Goal: Obtain resource: Obtain resource

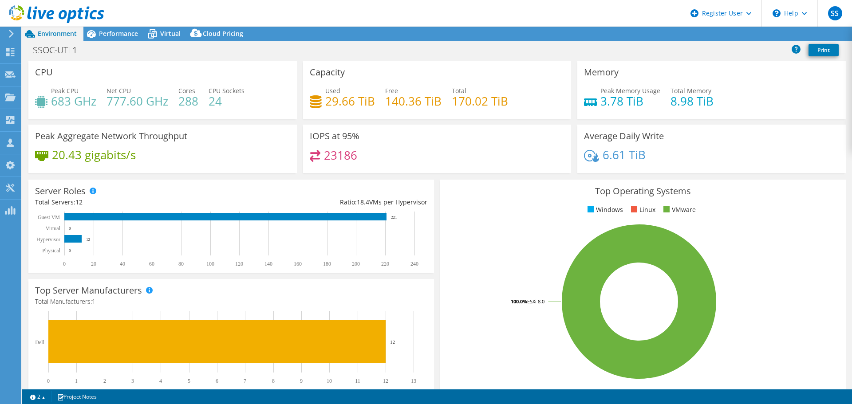
select select "USD"
click at [127, 34] on span "Performance" at bounding box center [118, 33] width 39 height 8
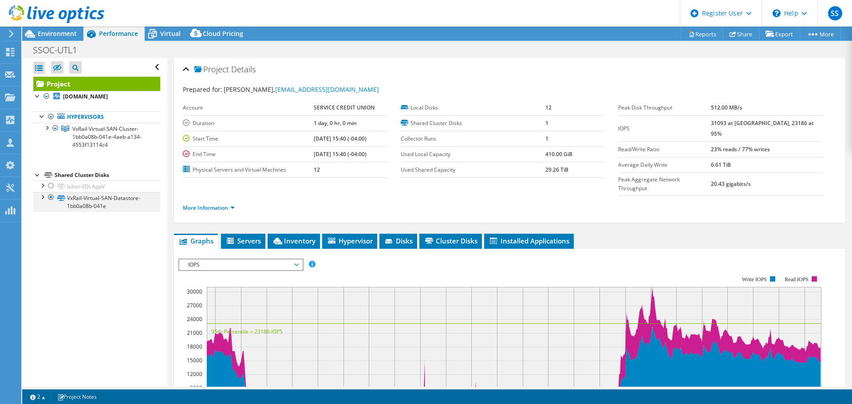
click at [39, 196] on div at bounding box center [42, 196] width 9 height 9
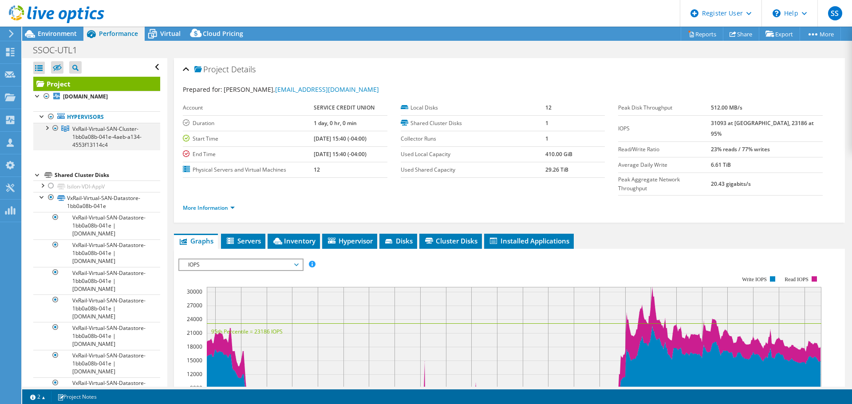
click at [46, 130] on div at bounding box center [46, 127] width 9 height 9
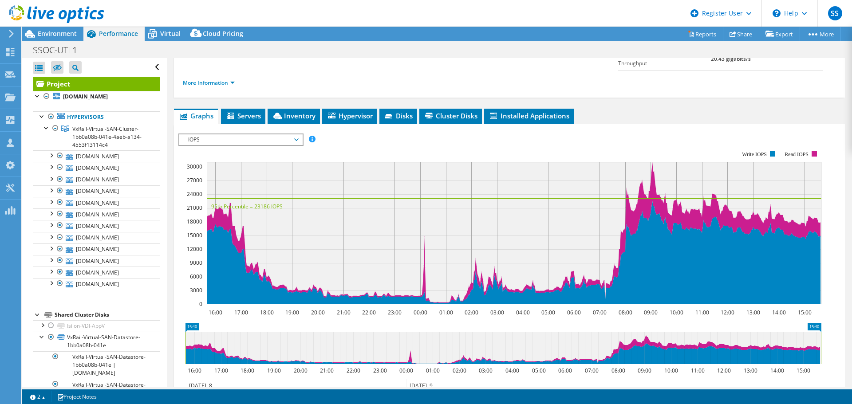
scroll to position [44, 0]
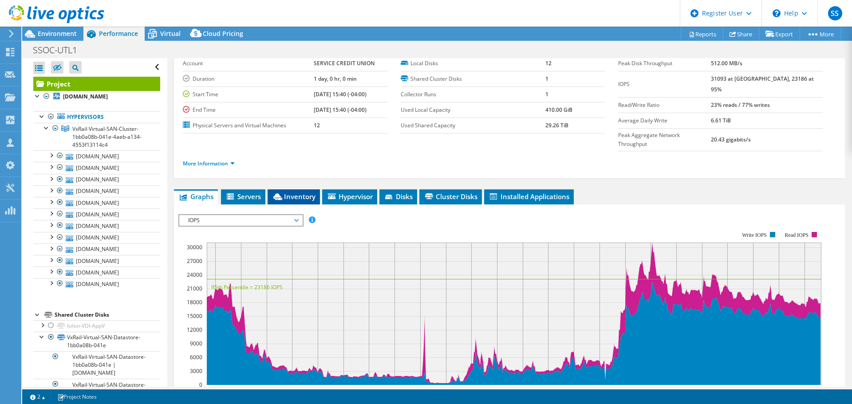
click at [303, 192] on span "Inventory" at bounding box center [293, 196] width 43 height 9
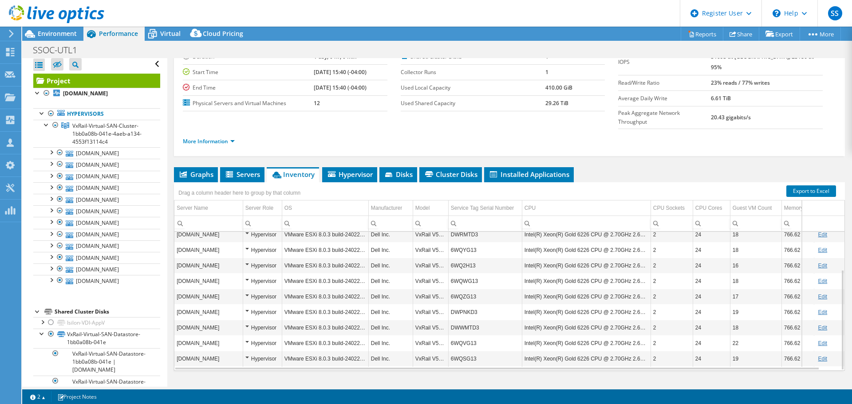
scroll to position [0, 0]
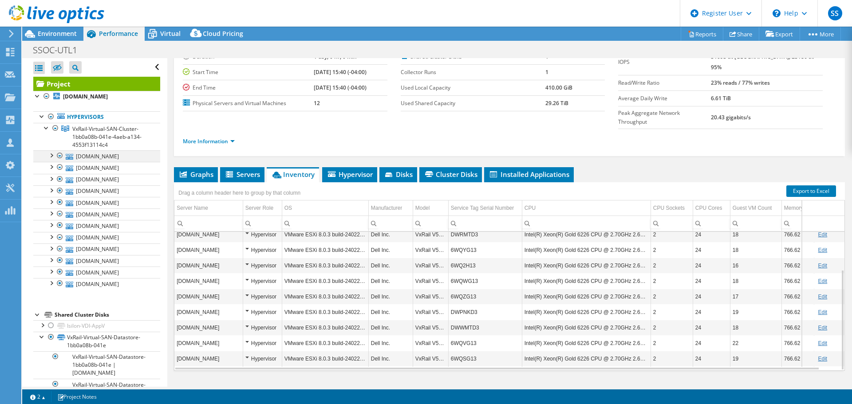
click at [51, 156] on div at bounding box center [51, 154] width 9 height 9
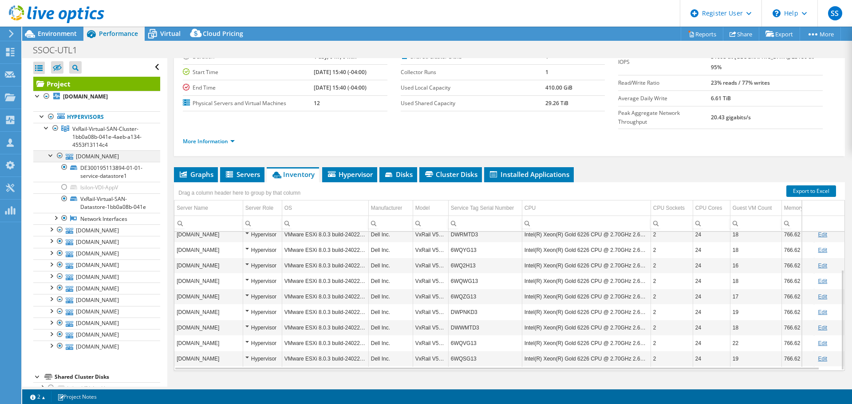
click at [51, 156] on div at bounding box center [51, 154] width 9 height 9
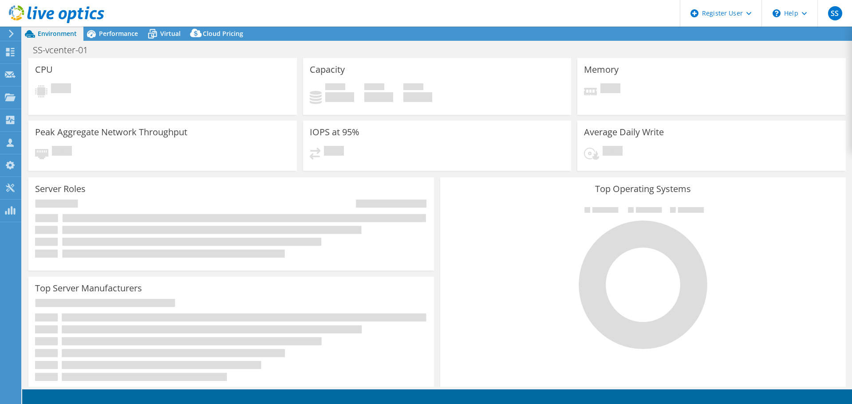
select select "USD"
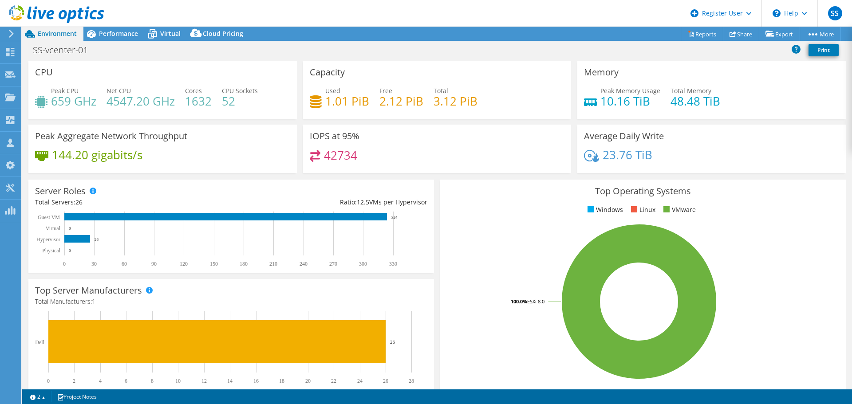
click at [118, 41] on div "SS-vcenter-01 Print" at bounding box center [437, 51] width 830 height 20
click at [118, 32] on span "Performance" at bounding box center [118, 33] width 39 height 8
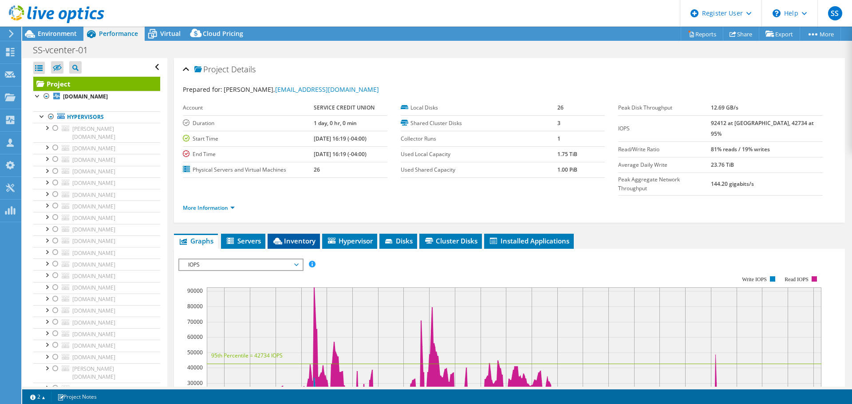
click at [302, 237] on span "Inventory" at bounding box center [293, 241] width 43 height 9
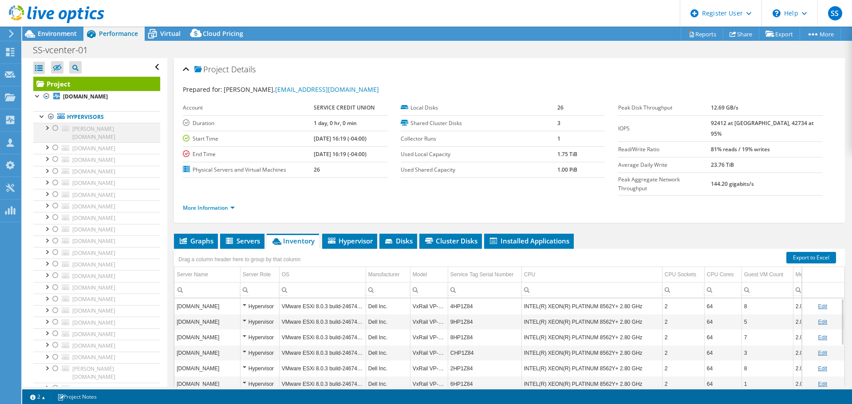
click at [46, 129] on div at bounding box center [46, 127] width 9 height 9
click at [41, 113] on div at bounding box center [42, 115] width 9 height 9
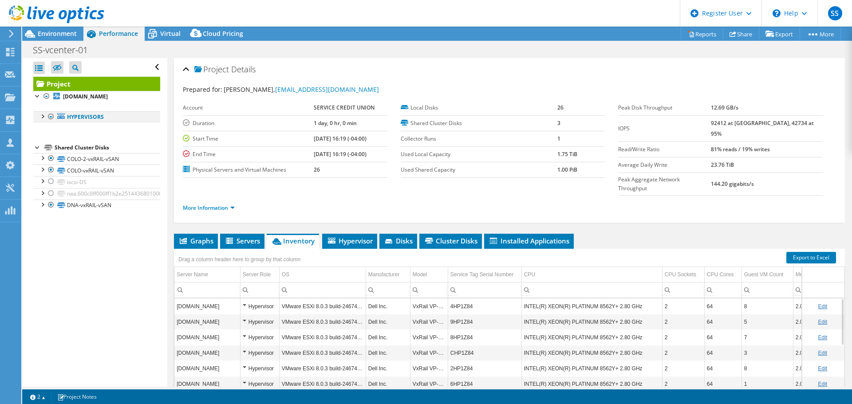
click at [41, 113] on div at bounding box center [42, 115] width 9 height 9
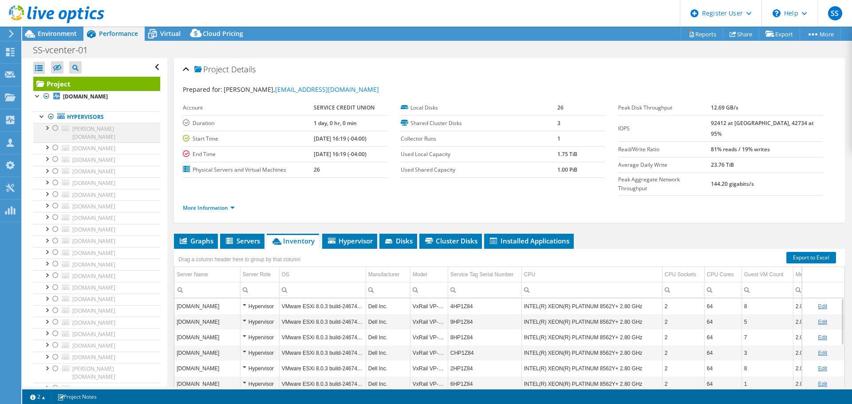
click at [48, 129] on div at bounding box center [46, 127] width 9 height 9
click at [47, 142] on div at bounding box center [46, 146] width 9 height 9
click at [44, 154] on div at bounding box center [46, 158] width 9 height 9
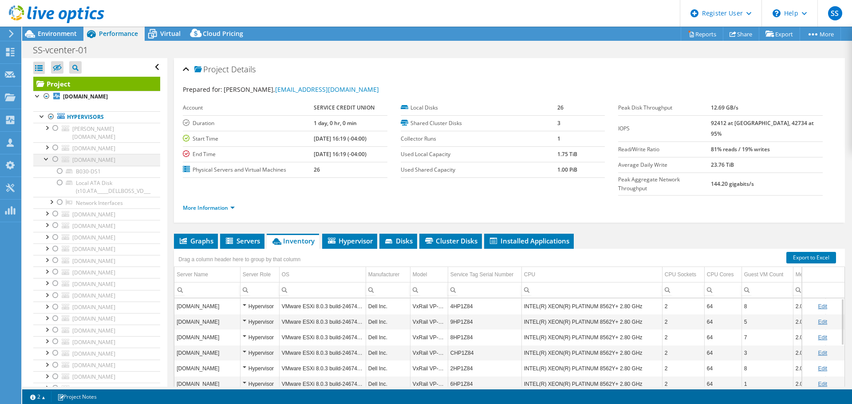
click at [44, 154] on div at bounding box center [46, 158] width 9 height 9
click at [47, 233] on div at bounding box center [46, 228] width 9 height 9
click at [49, 233] on div at bounding box center [46, 228] width 9 height 9
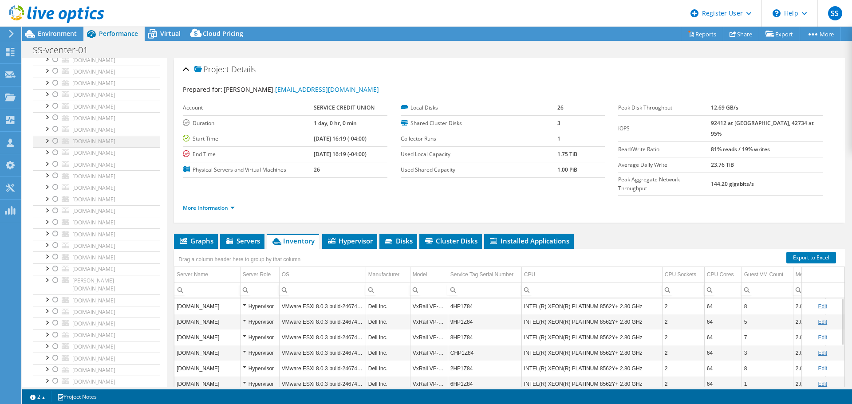
scroll to position [89, 0]
click at [43, 179] on div at bounding box center [46, 174] width 9 height 9
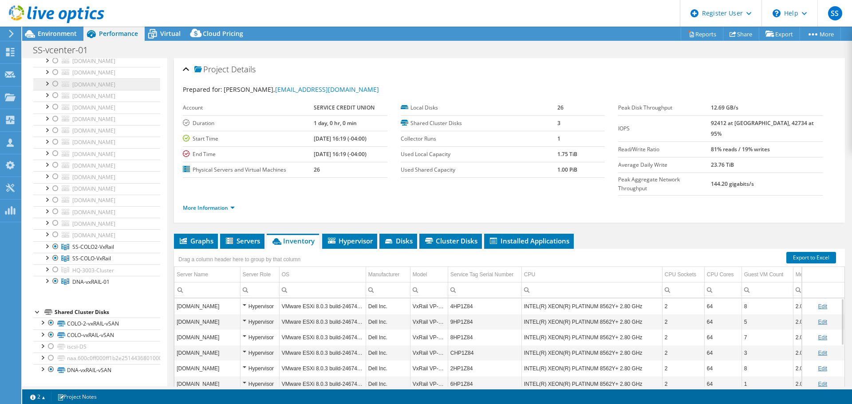
scroll to position [456, 0]
click at [43, 169] on div at bounding box center [46, 164] width 9 height 9
click at [43, 126] on div at bounding box center [46, 121] width 9 height 9
click at [45, 230] on div at bounding box center [46, 233] width 9 height 9
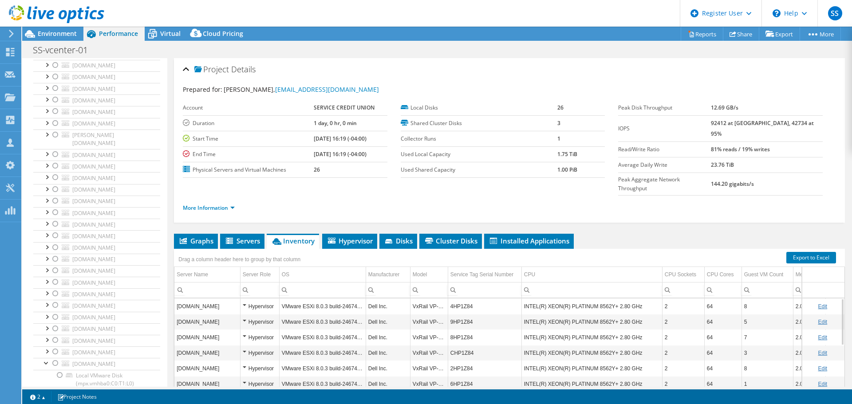
scroll to position [0, 0]
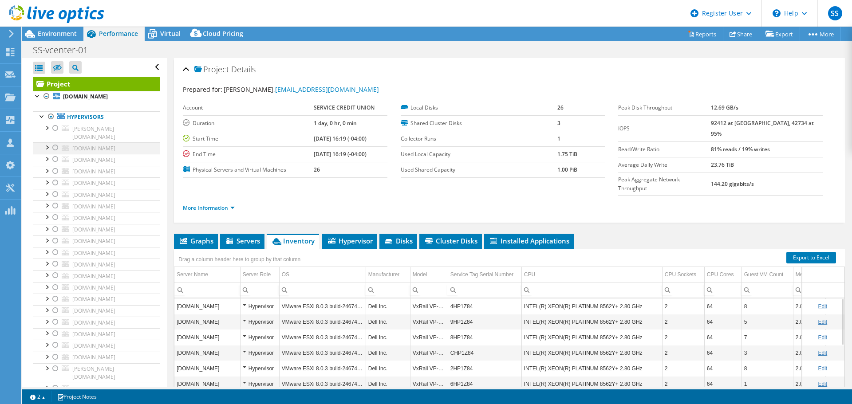
click at [54, 142] on div at bounding box center [55, 147] width 9 height 11
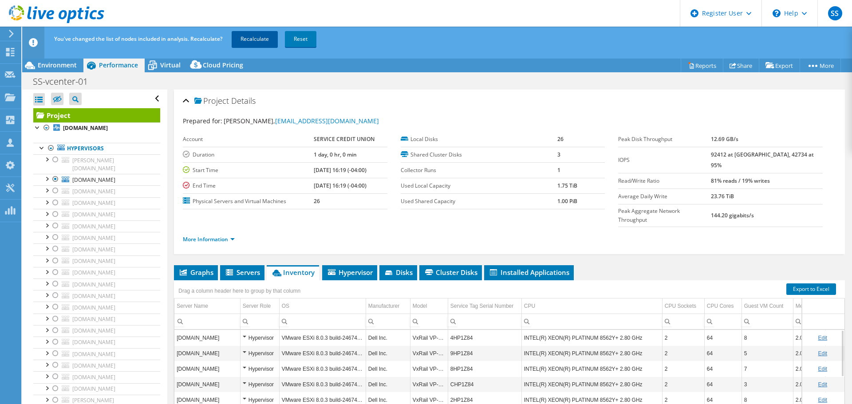
click at [264, 43] on link "Recalculate" at bounding box center [255, 39] width 46 height 16
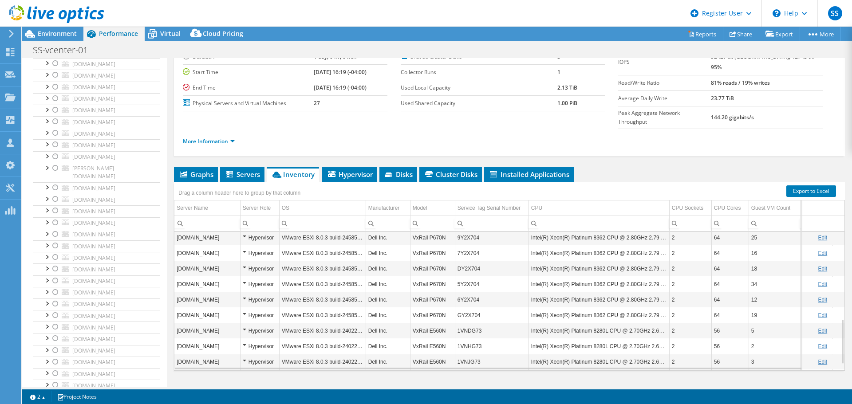
scroll to position [178, 0]
click at [47, 70] on link "berlin-b020-esx.scu-corp.com" at bounding box center [96, 64] width 127 height 12
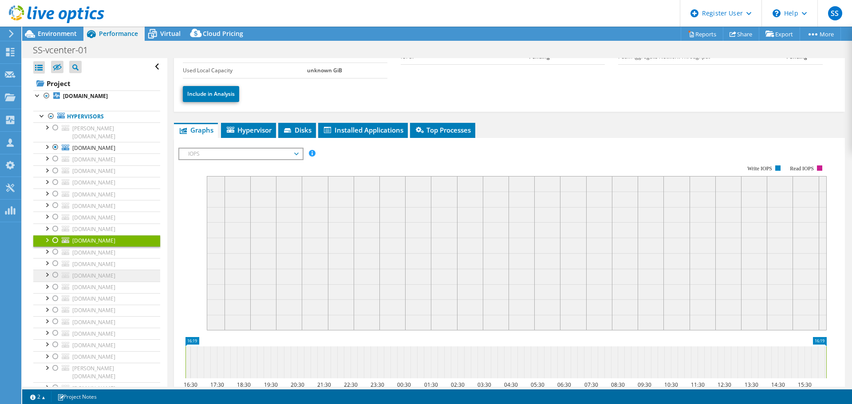
scroll to position [0, 0]
click at [87, 145] on span "boston-esx.scu-corp.com" at bounding box center [93, 149] width 43 height 8
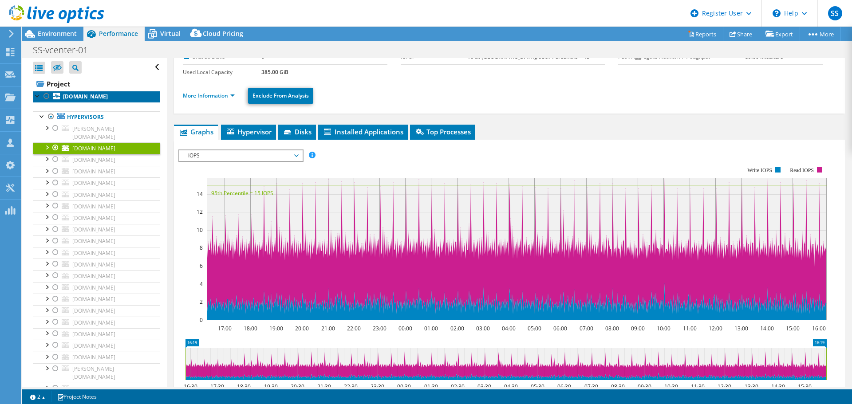
click at [94, 92] on link "ss-esxl-102.scu-corp.com" at bounding box center [96, 97] width 127 height 12
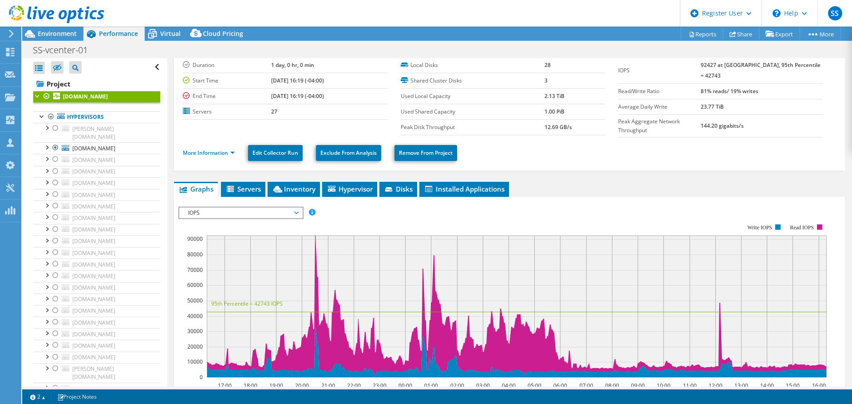
scroll to position [22, 0]
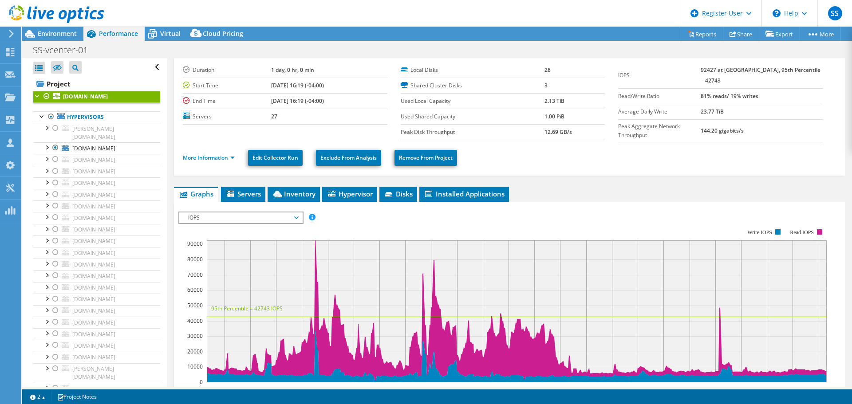
click at [557, 212] on div "IOPS Disk Throughput IO Size Latency Queue Depth CPU Percentage Memory Page Fau…" at bounding box center [509, 218] width 662 height 12
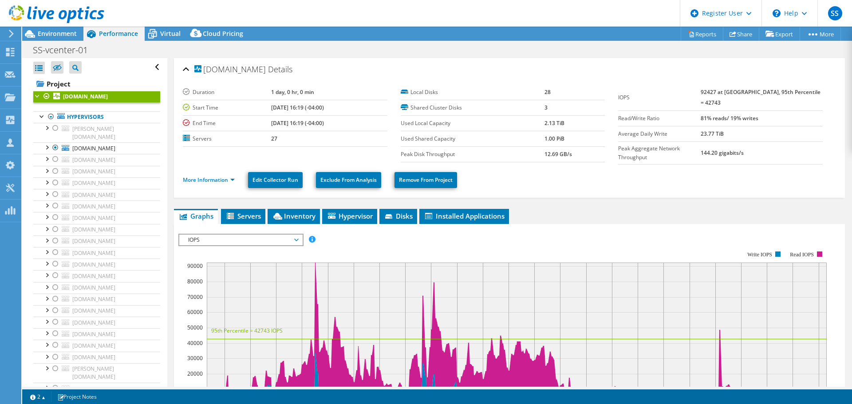
scroll to position [44, 0]
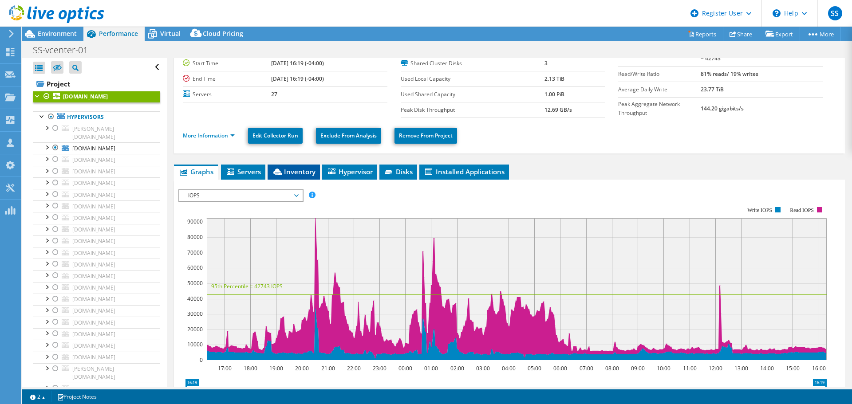
click at [306, 174] on li "Inventory" at bounding box center [294, 172] width 52 height 15
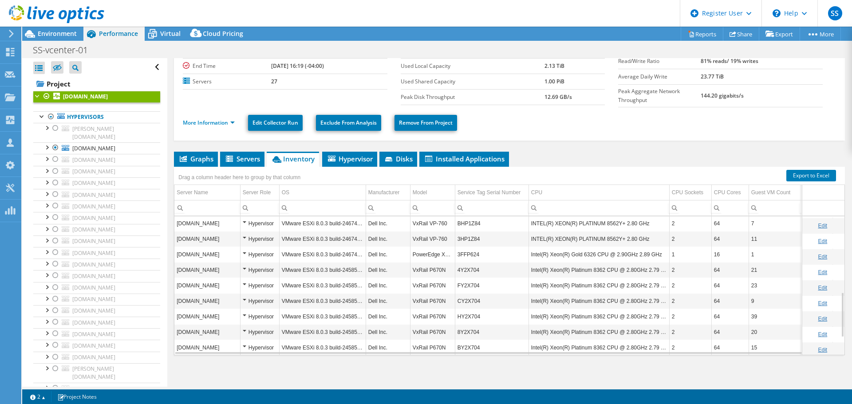
scroll to position [0, 0]
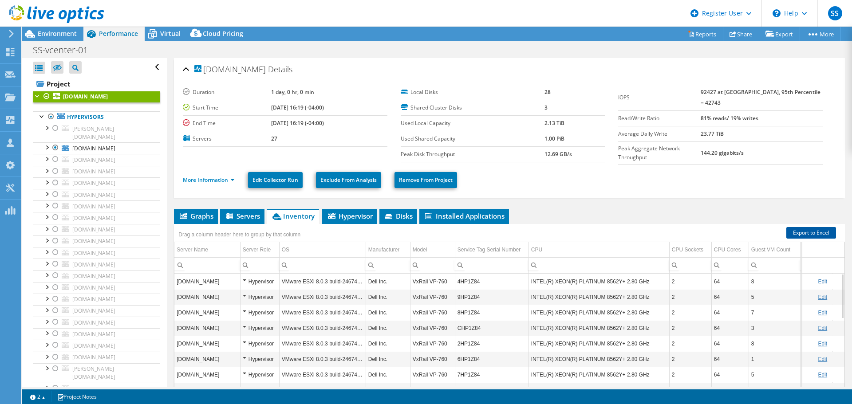
click at [814, 230] on link "Export to Excel" at bounding box center [811, 233] width 50 height 12
click at [57, 128] on div at bounding box center [55, 128] width 9 height 11
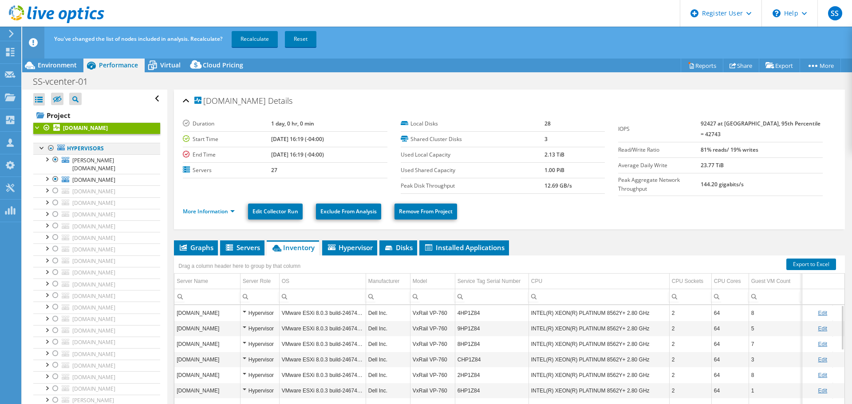
click at [50, 148] on div at bounding box center [51, 148] width 9 height 11
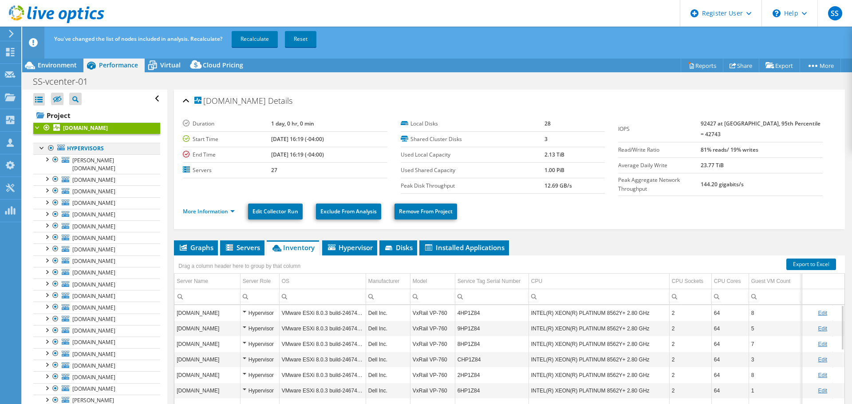
click at [48, 147] on div at bounding box center [51, 148] width 9 height 11
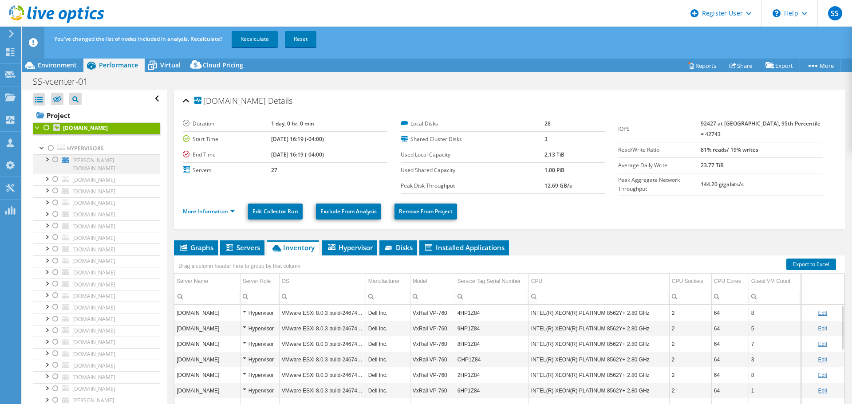
click at [52, 162] on div at bounding box center [55, 159] width 9 height 11
click at [262, 42] on link "Recalculate" at bounding box center [255, 39] width 46 height 16
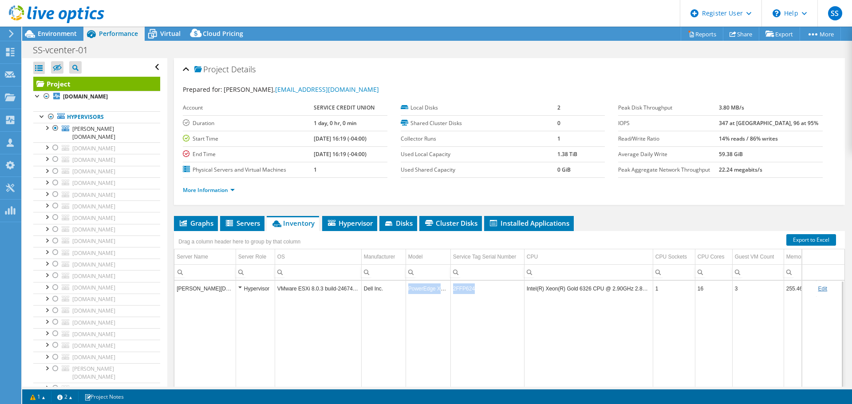
drag, startPoint x: 407, startPoint y: 287, endPoint x: 472, endPoint y: 290, distance: 64.9
click at [472, 290] on tr "lowell-esx.scu-corp.com Hypervisor VMware ESXi 8.0.3 build-24674464 Dell Inc. P…" at bounding box center [516, 289] width 684 height 16
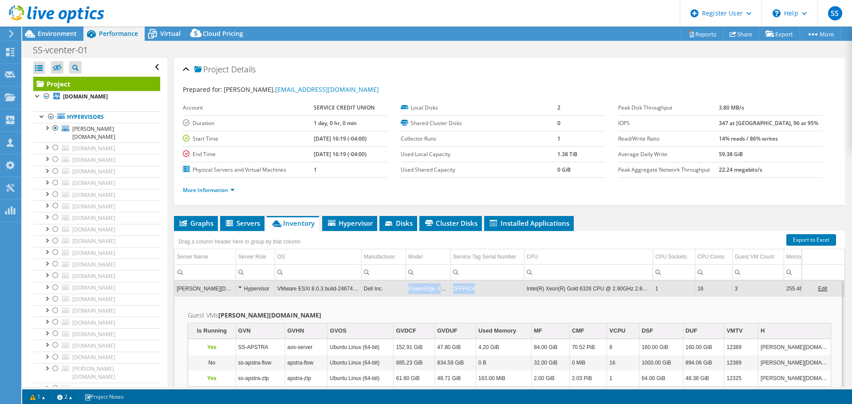
copy tr "PowerEdge XR11 2FFP624"
drag, startPoint x: 486, startPoint y: 291, endPoint x: 393, endPoint y: 296, distance: 92.4
click at [393, 296] on tr "lowell-esx.scu-corp.com Hypervisor VMware ESXi 8.0.3 build-24674464 Dell Inc. P…" at bounding box center [516, 289] width 684 height 16
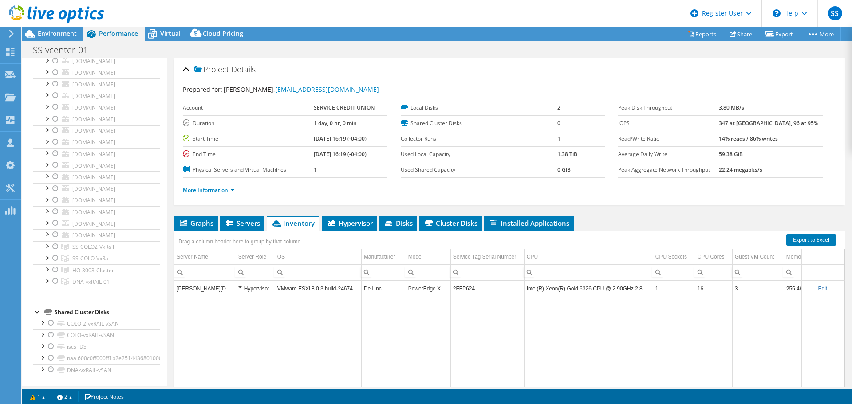
scroll to position [634, 0]
click at [462, 289] on td "2FFP624" at bounding box center [488, 289] width 74 height 16
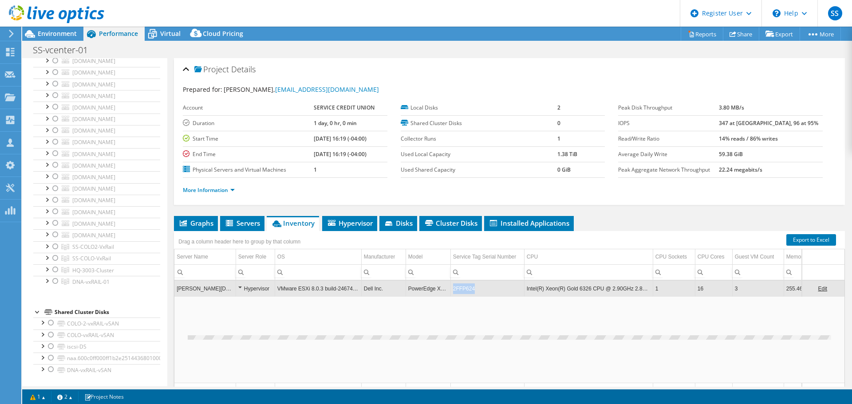
click at [462, 289] on td "2FFP624" at bounding box center [488, 289] width 74 height 16
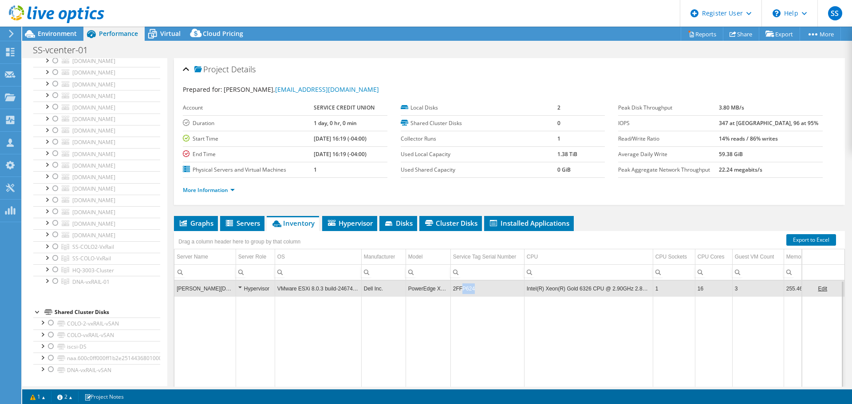
drag, startPoint x: 462, startPoint y: 289, endPoint x: 478, endPoint y: 292, distance: 15.3
click at [478, 292] on td "2FFP624" at bounding box center [488, 289] width 74 height 16
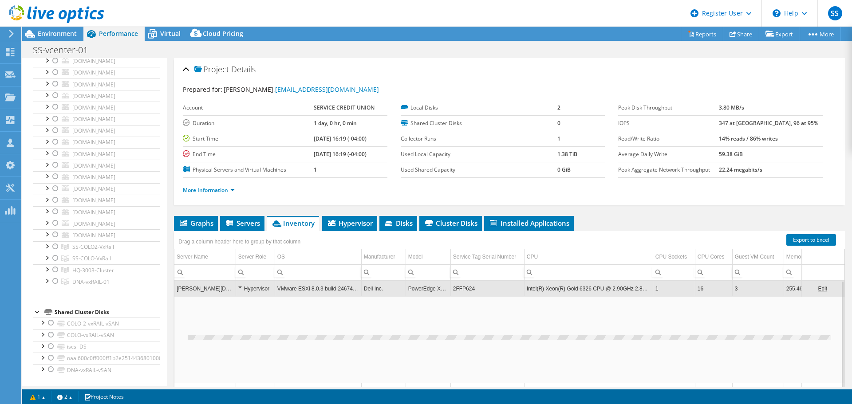
click at [478, 292] on td "2FFP624" at bounding box center [488, 289] width 74 height 16
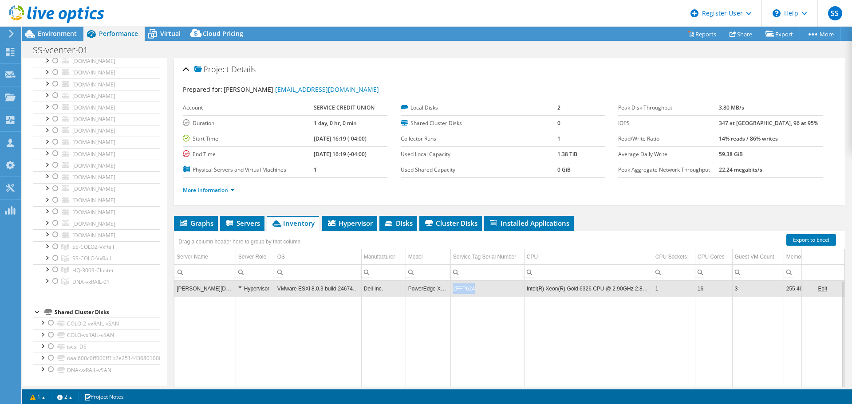
copy td "2FFP624"
drag, startPoint x: 475, startPoint y: 288, endPoint x: 452, endPoint y: 293, distance: 23.5
click at [452, 293] on td "2FFP624" at bounding box center [488, 289] width 74 height 16
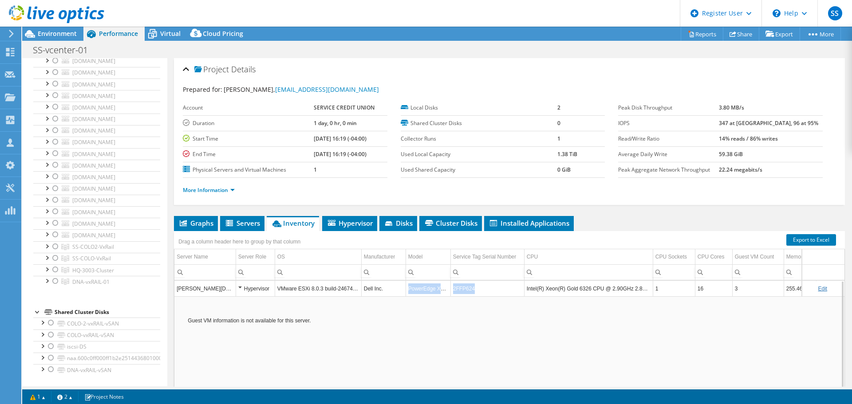
copy tr "PowerEdge XR11 2FFP624"
drag, startPoint x: 409, startPoint y: 290, endPoint x: 474, endPoint y: 291, distance: 64.8
click at [474, 291] on tr "lowell-esx.scu-corp.com Hypervisor VMware ESXi 8.0.3 build-24674464 Dell Inc. P…" at bounding box center [516, 289] width 684 height 16
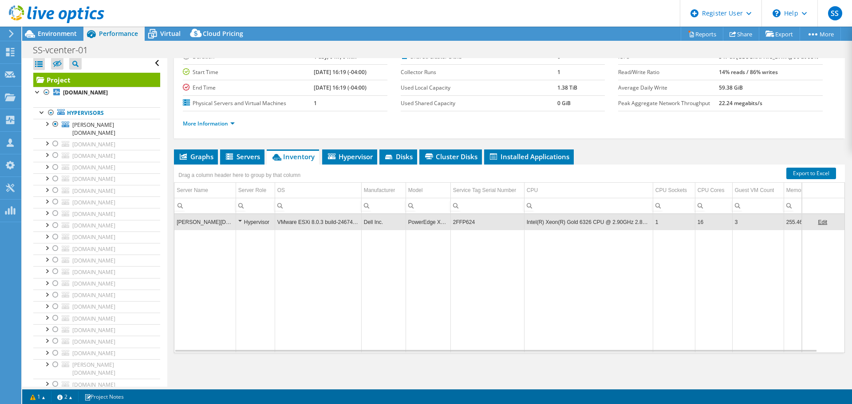
scroll to position [0, 0]
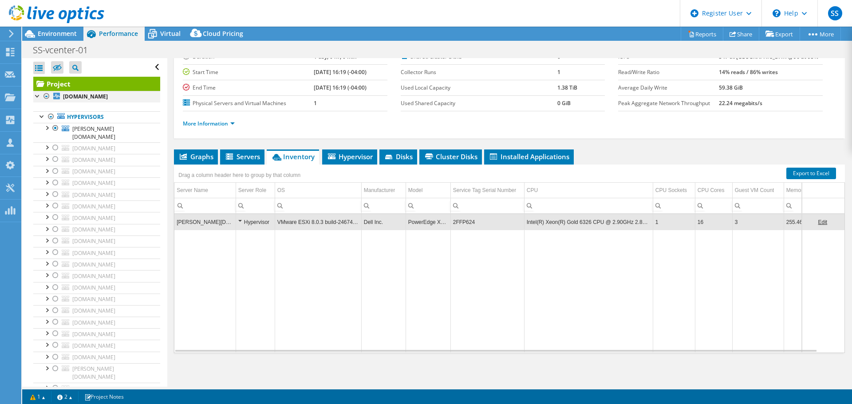
click at [46, 96] on div at bounding box center [46, 96] width 9 height 11
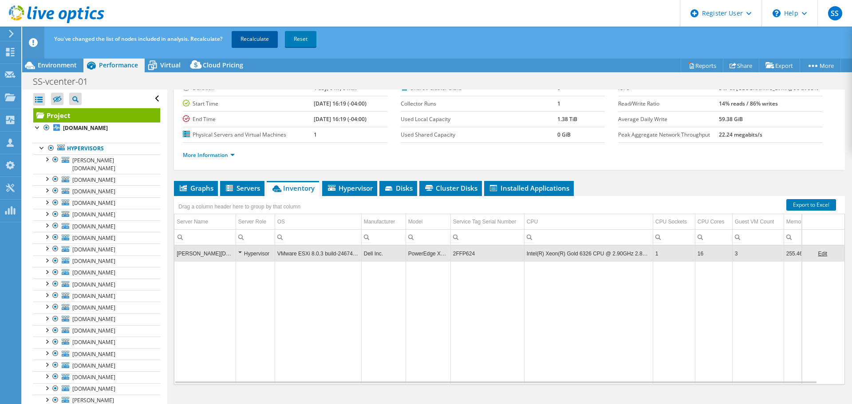
click at [263, 40] on link "Recalculate" at bounding box center [255, 39] width 46 height 16
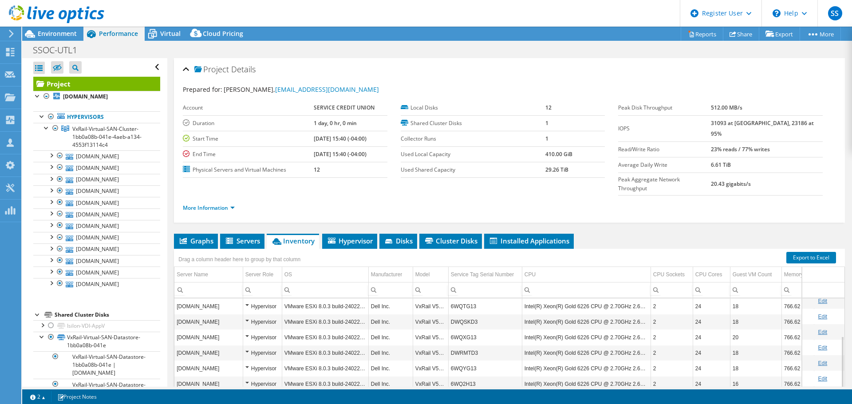
select select "USD"
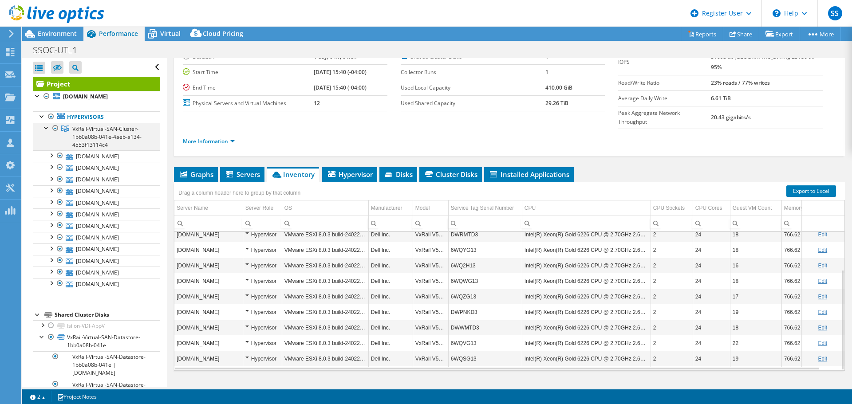
click at [46, 129] on div at bounding box center [46, 127] width 9 height 9
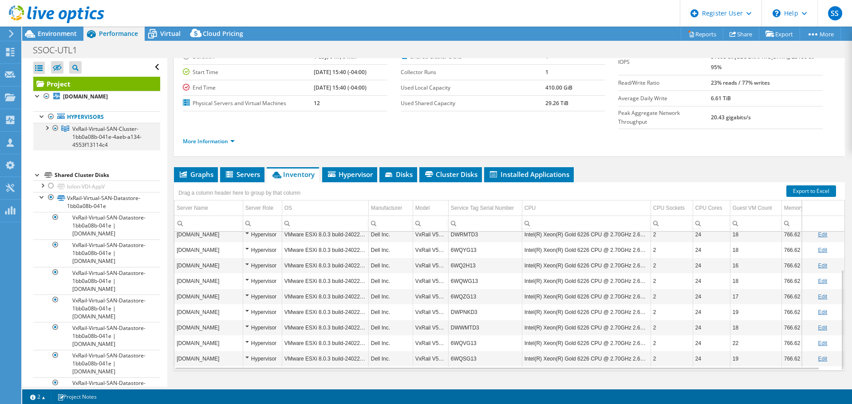
click at [46, 129] on div at bounding box center [46, 127] width 9 height 9
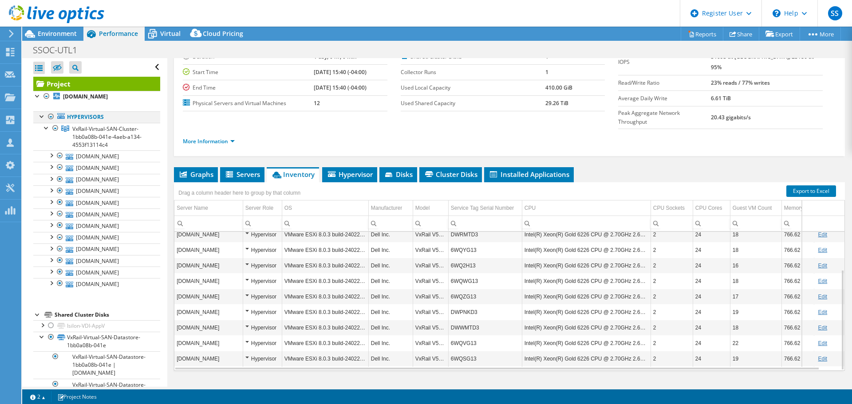
click at [51, 114] on div at bounding box center [51, 116] width 9 height 11
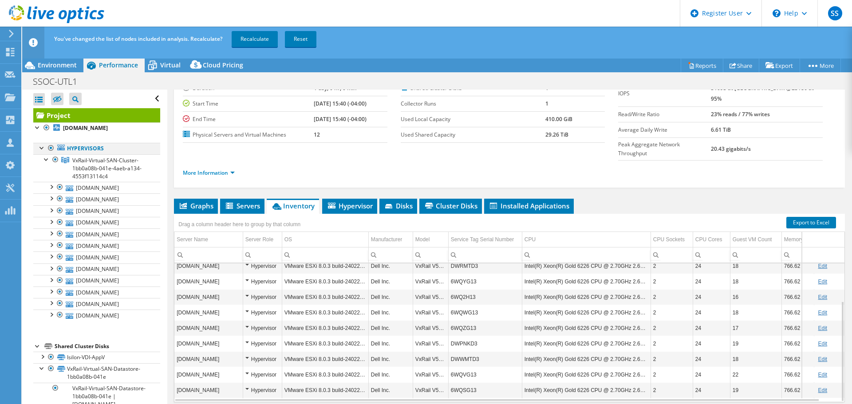
click at [49, 146] on div at bounding box center [51, 148] width 9 height 11
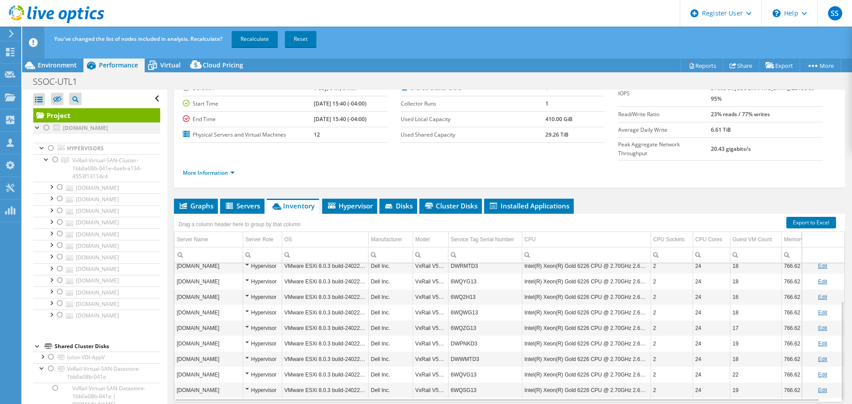
click at [45, 127] on div at bounding box center [46, 128] width 9 height 11
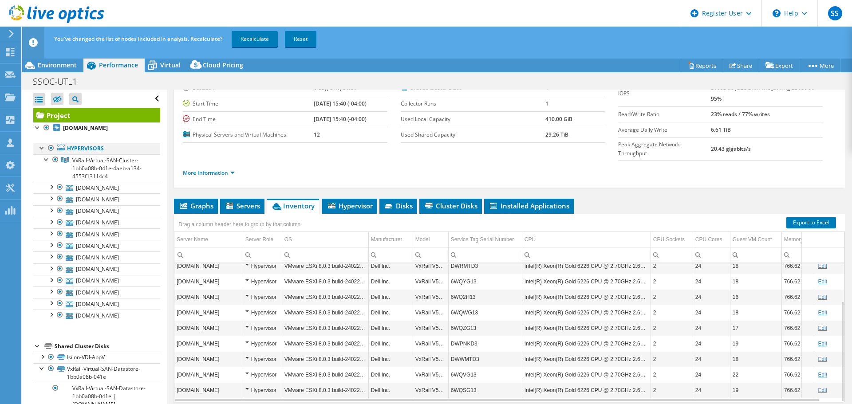
click at [51, 149] on div at bounding box center [51, 148] width 9 height 11
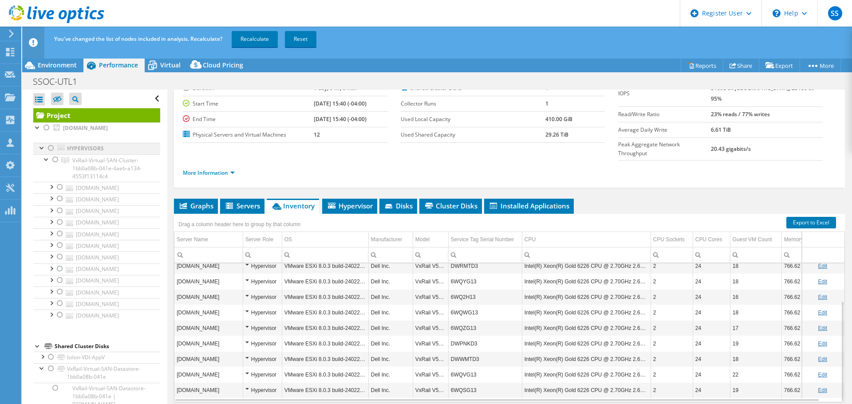
click at [51, 149] on div at bounding box center [51, 148] width 9 height 11
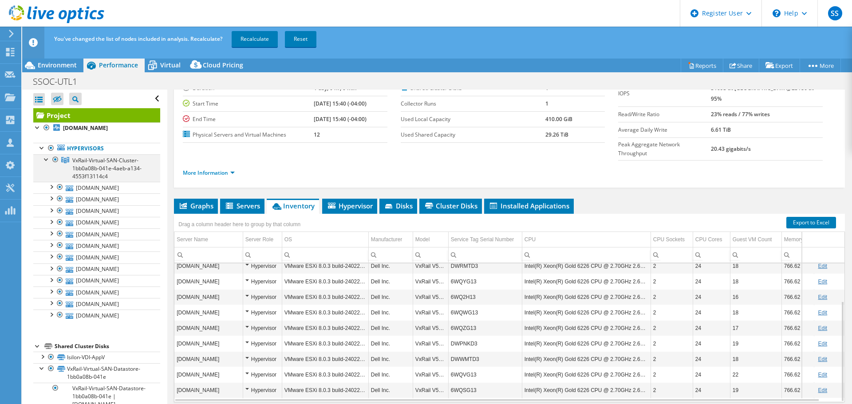
click at [55, 157] on div at bounding box center [55, 159] width 9 height 11
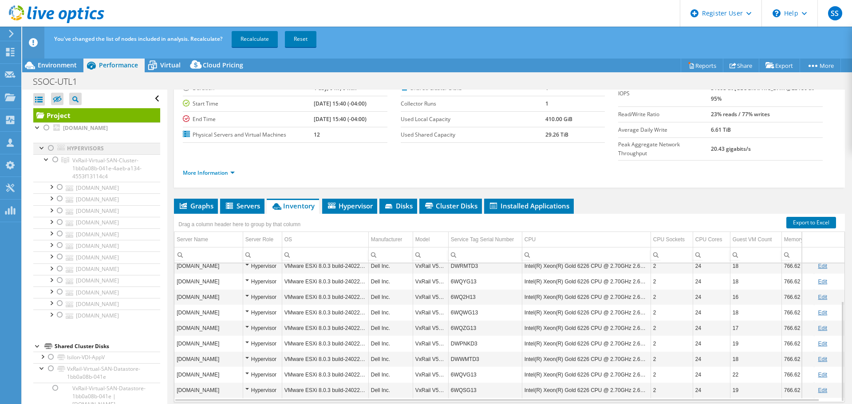
click at [51, 150] on div at bounding box center [51, 148] width 9 height 11
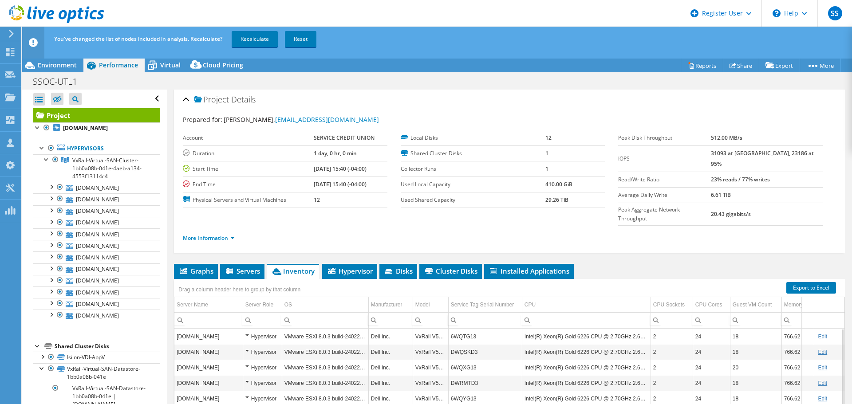
scroll to position [0, 0]
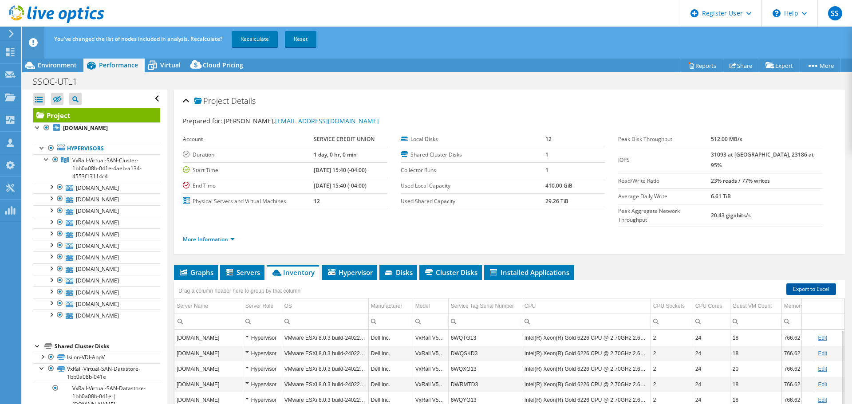
click at [804, 284] on link "Export to Excel" at bounding box center [811, 290] width 50 height 12
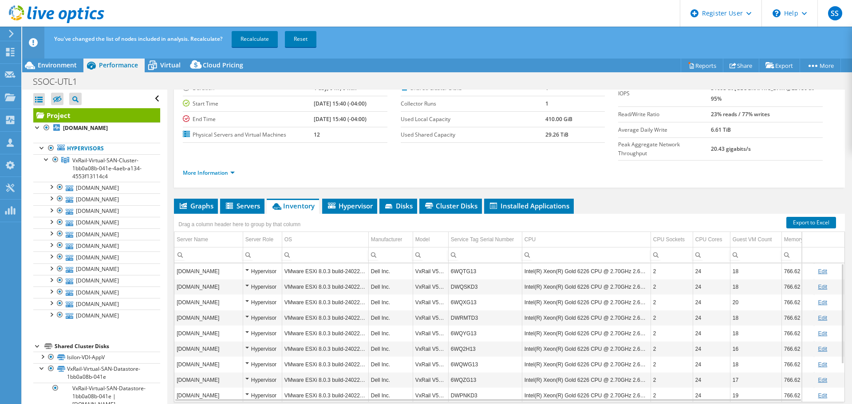
scroll to position [52, 0]
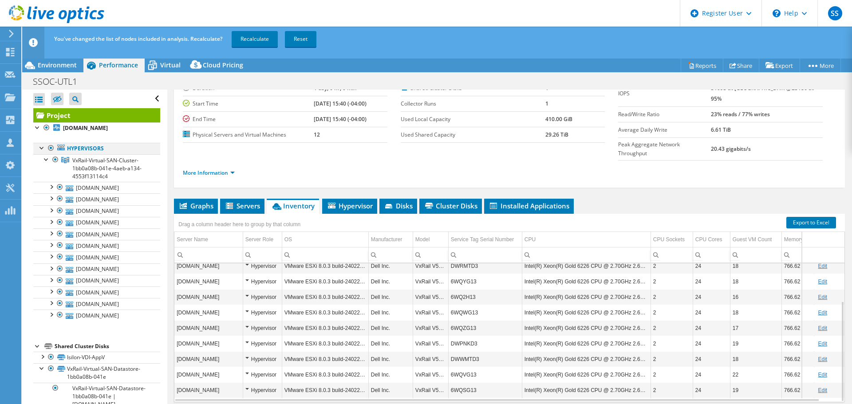
click at [40, 148] on div at bounding box center [42, 147] width 9 height 9
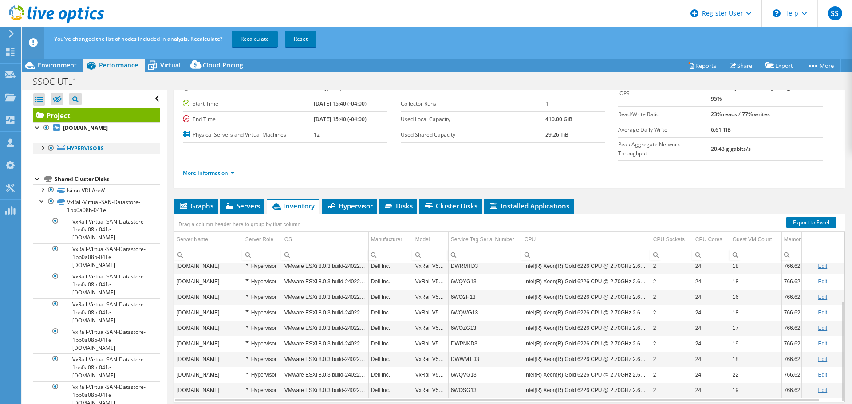
click at [40, 148] on div at bounding box center [42, 147] width 9 height 9
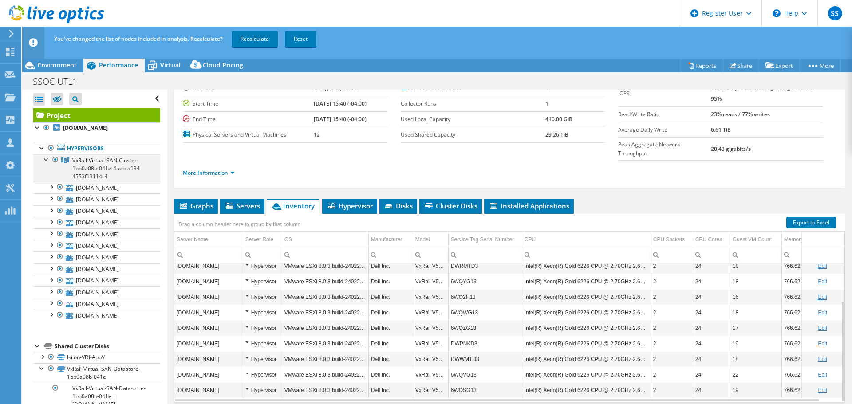
click at [44, 158] on div at bounding box center [46, 158] width 9 height 9
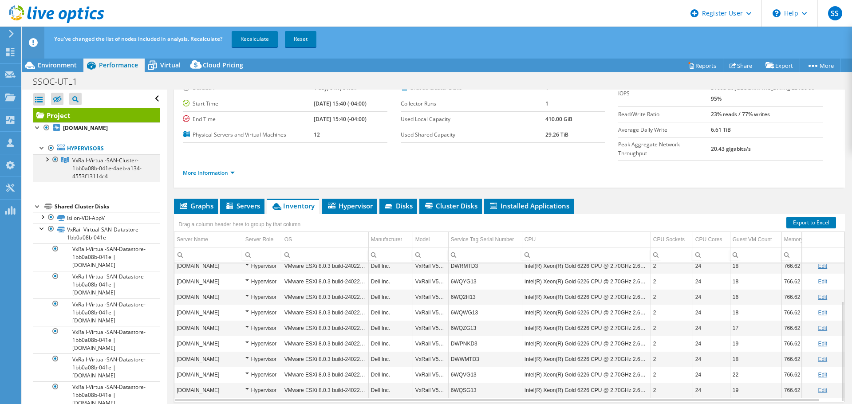
click at [44, 158] on div at bounding box center [46, 158] width 9 height 9
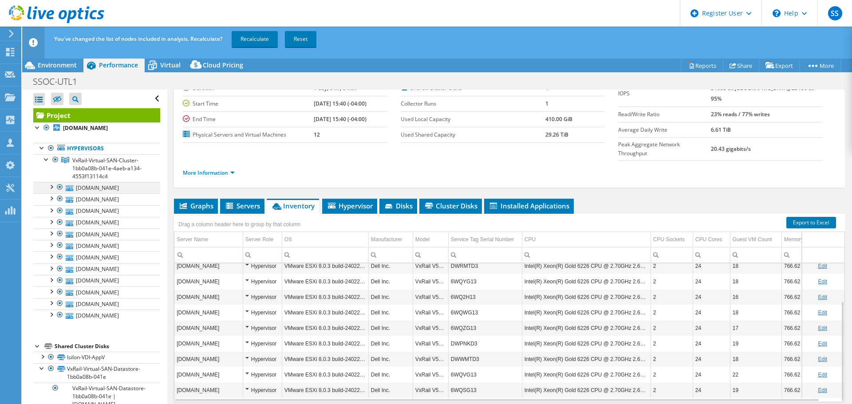
click at [51, 183] on div at bounding box center [51, 186] width 9 height 9
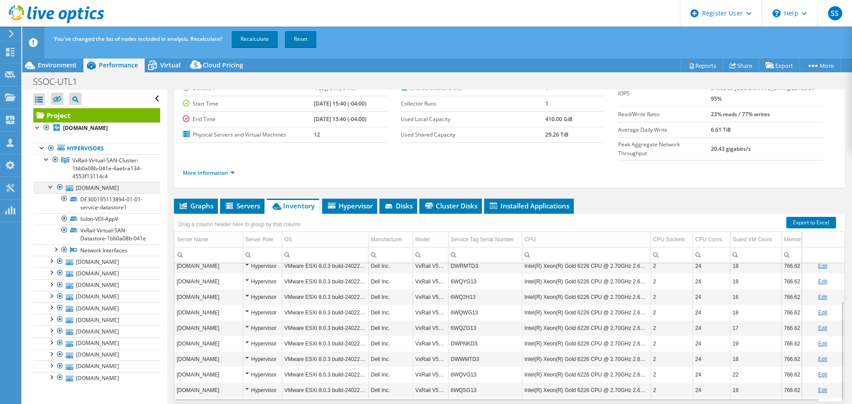
click at [51, 183] on div at bounding box center [51, 186] width 9 height 9
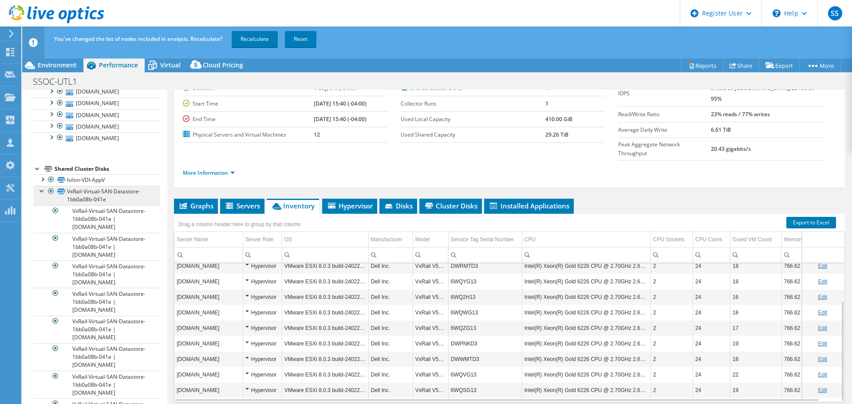
scroll to position [133, 0]
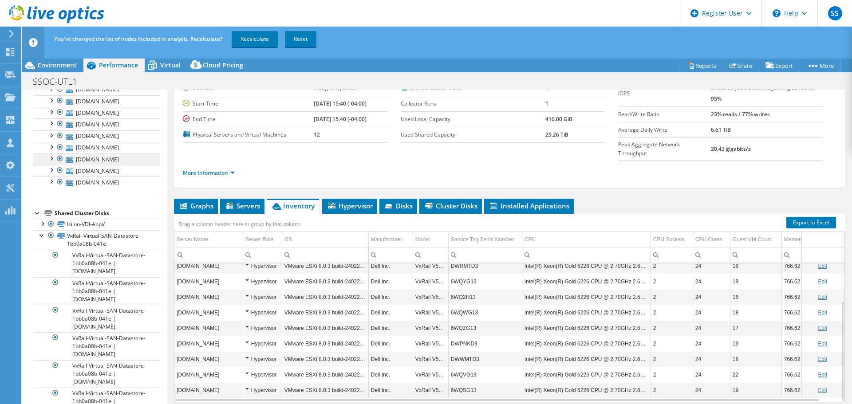
click at [49, 161] on div at bounding box center [51, 158] width 9 height 9
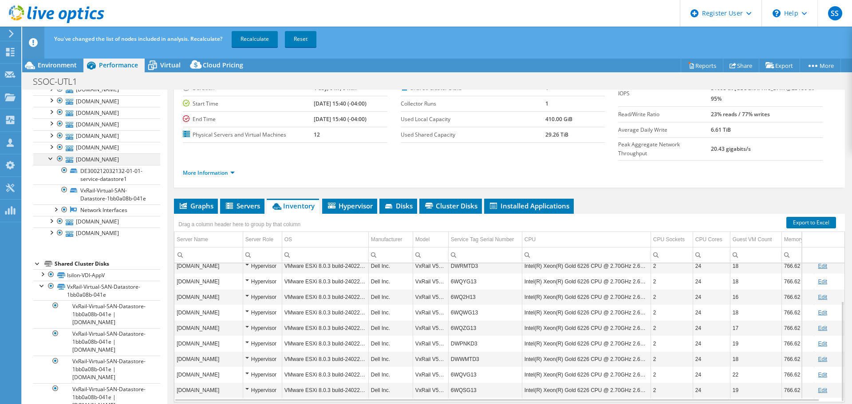
click at [49, 161] on div at bounding box center [51, 158] width 9 height 9
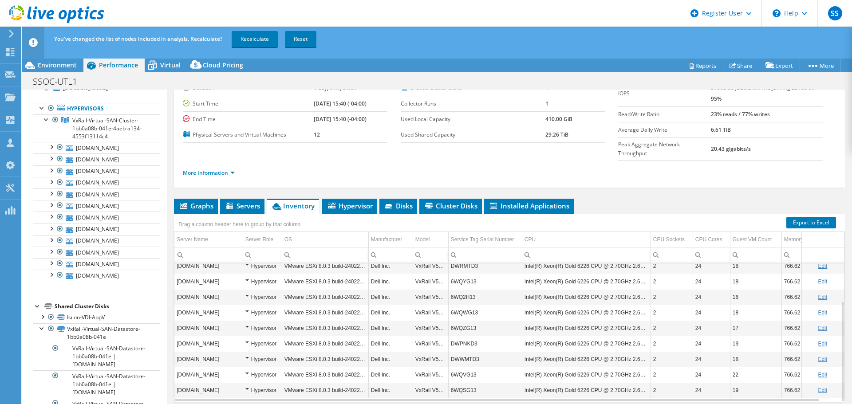
scroll to position [0, 0]
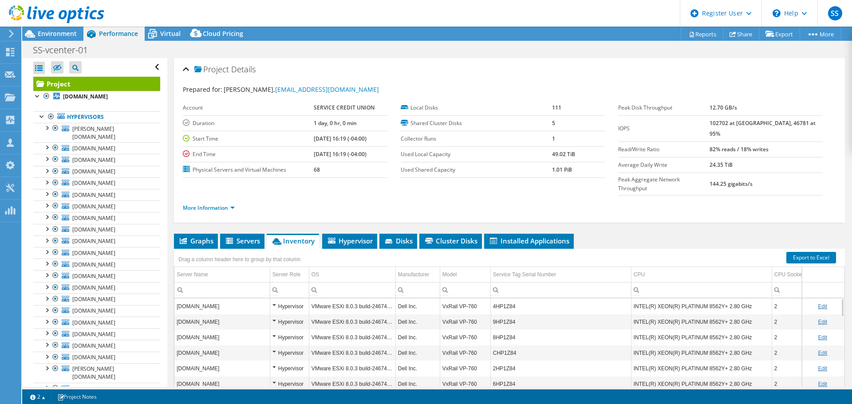
select select "USD"
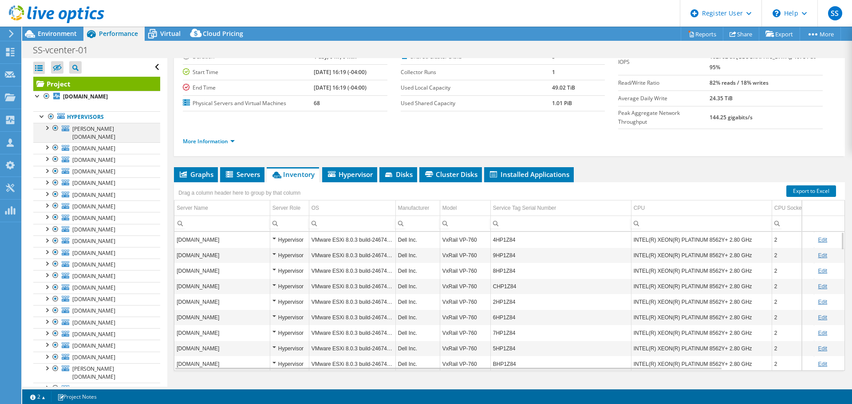
click at [55, 130] on div at bounding box center [55, 128] width 9 height 11
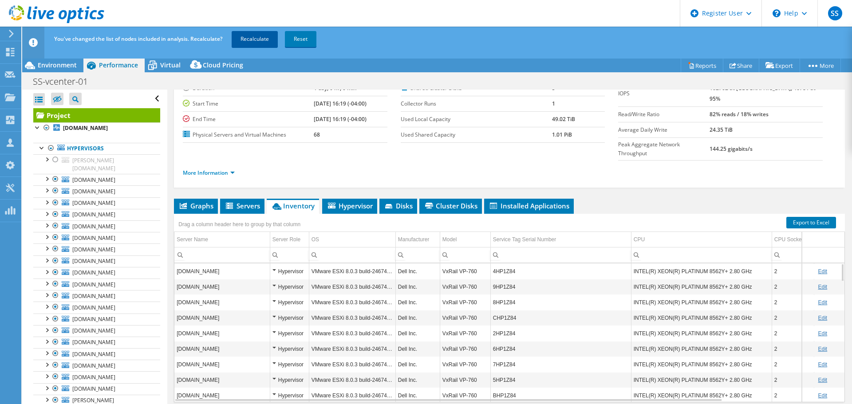
click at [273, 37] on link "Recalculate" at bounding box center [255, 39] width 46 height 16
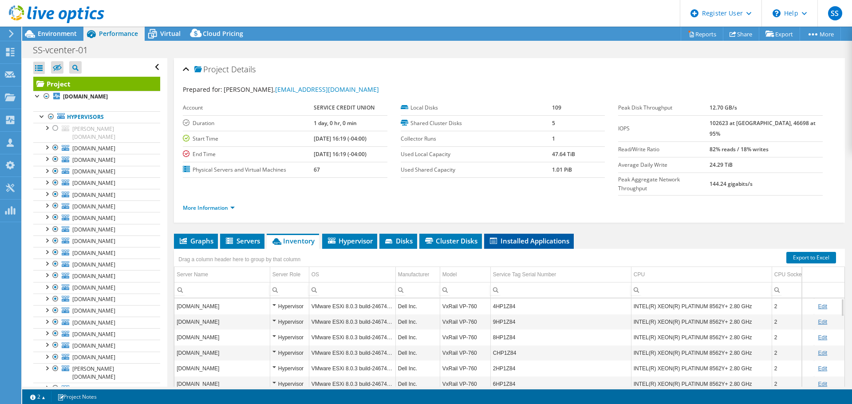
click at [552, 234] on li "Installed Applications" at bounding box center [529, 241] width 90 height 15
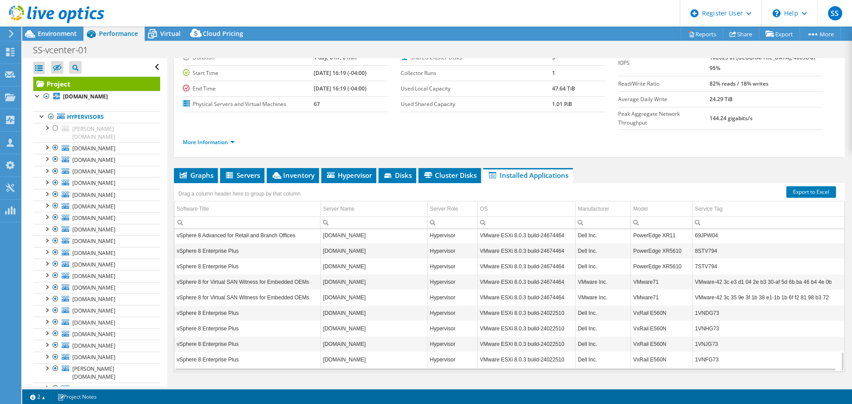
scroll to position [67, 0]
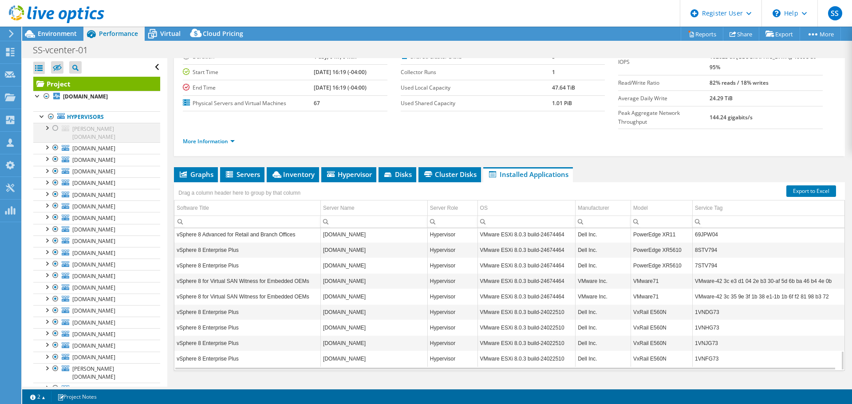
click at [54, 128] on div at bounding box center [55, 128] width 9 height 11
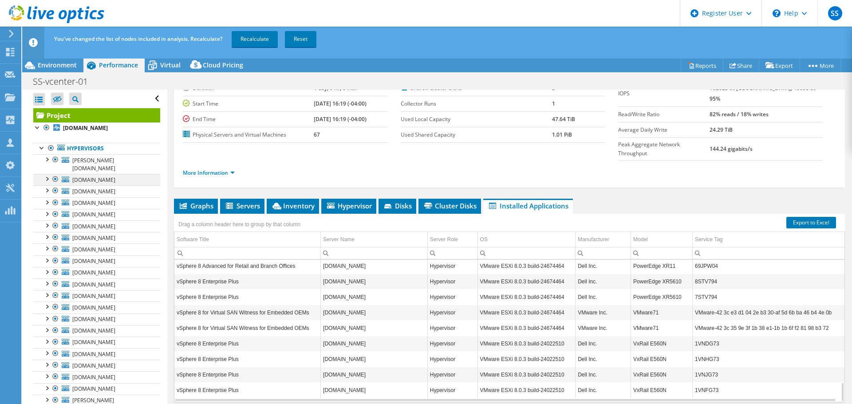
click at [55, 174] on div at bounding box center [55, 179] width 9 height 11
click at [249, 39] on link "Recalculate" at bounding box center [255, 39] width 46 height 16
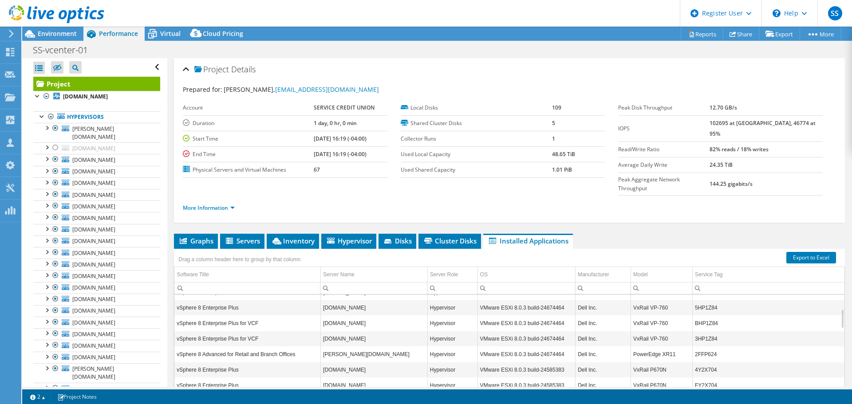
scroll to position [0, 0]
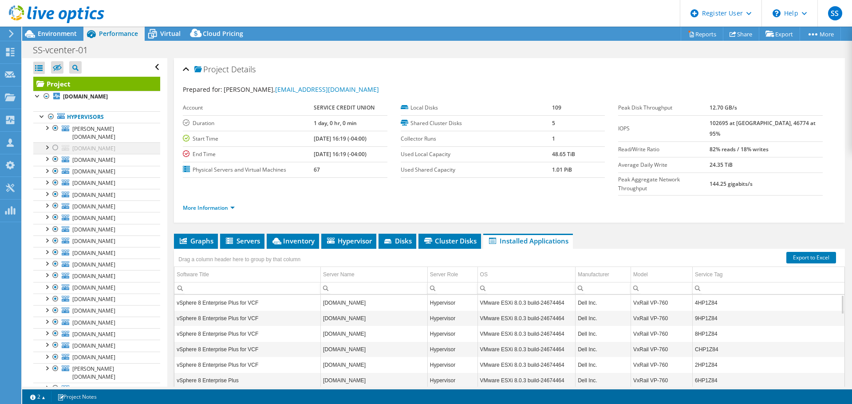
click at [55, 142] on div at bounding box center [55, 147] width 9 height 11
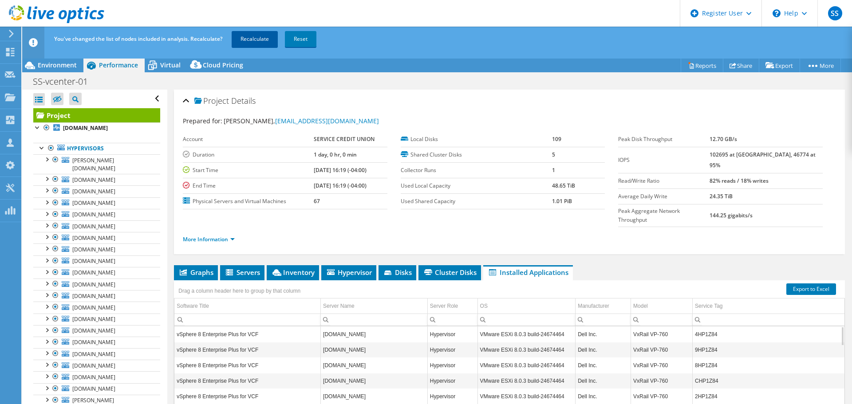
click at [248, 35] on link "Recalculate" at bounding box center [255, 39] width 46 height 16
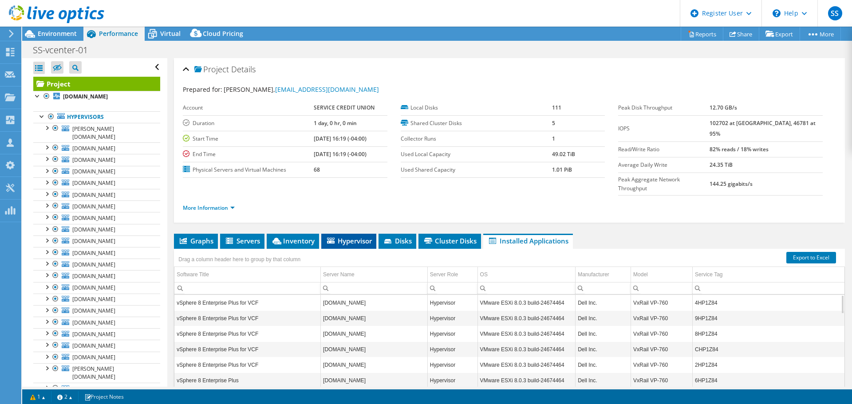
click at [353, 237] on span "Hypervisor" at bounding box center [349, 241] width 46 height 9
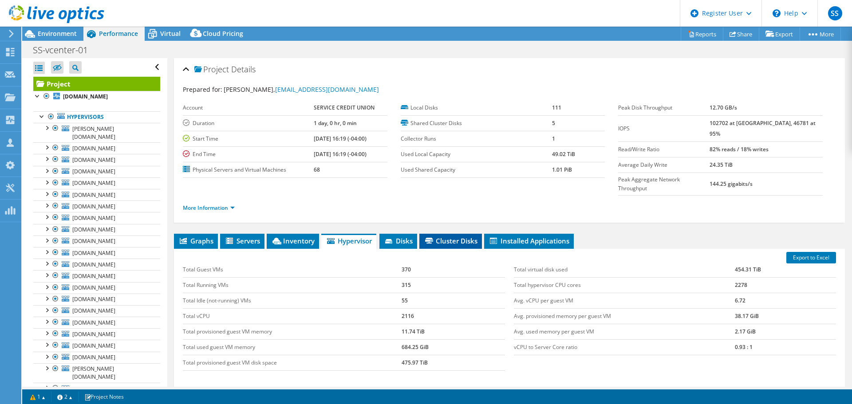
click at [448, 237] on span "Cluster Disks" at bounding box center [451, 241] width 54 height 9
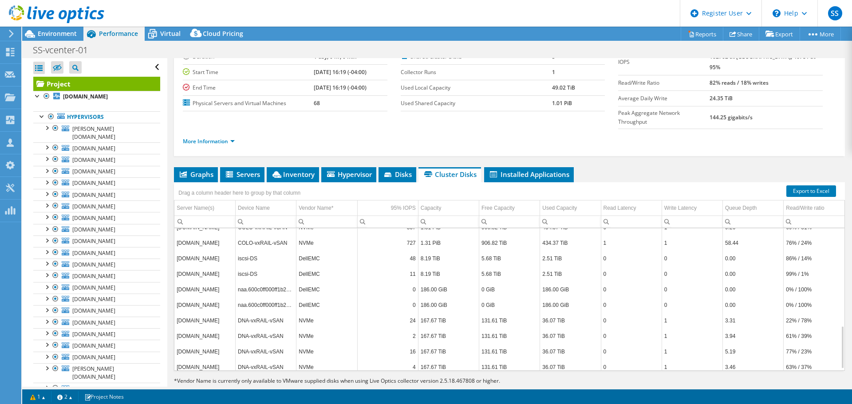
scroll to position [324, 0]
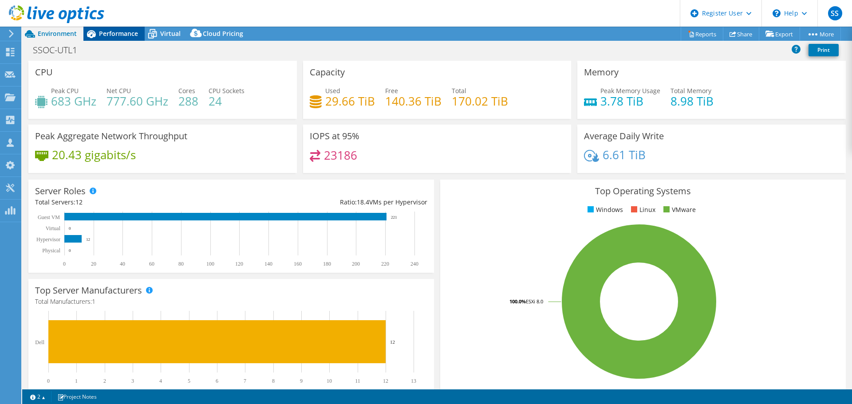
click at [118, 37] on span "Performance" at bounding box center [118, 33] width 39 height 8
select select "USD"
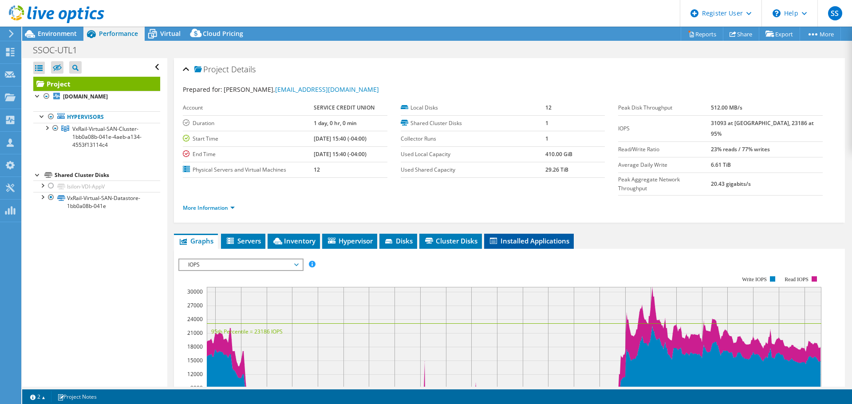
click at [536, 237] on span "Installed Applications" at bounding box center [529, 241] width 81 height 9
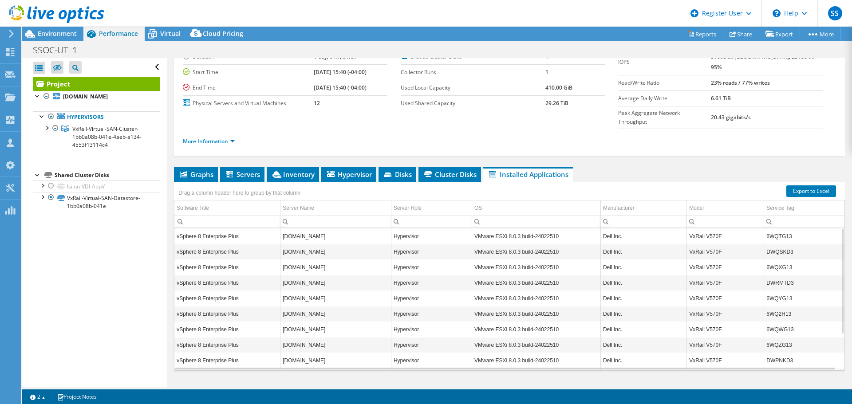
scroll to position [48, 0]
